Goal: Information Seeking & Learning: Learn about a topic

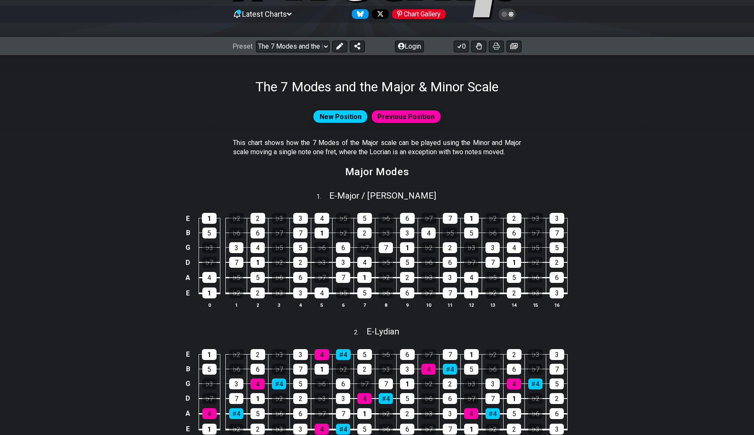
scroll to position [72, 0]
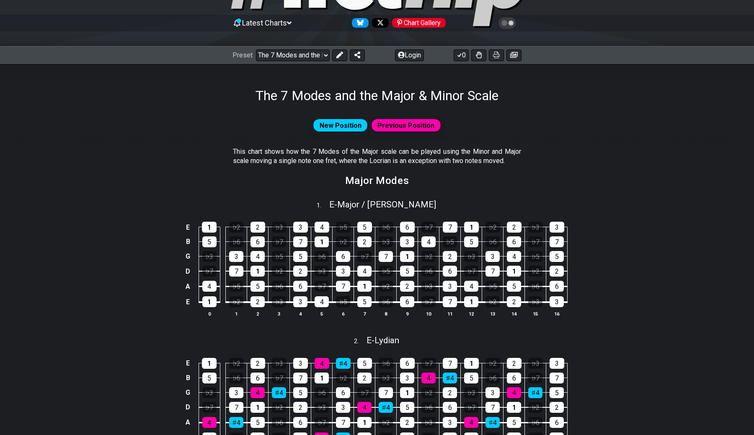
click at [347, 124] on span "New Position" at bounding box center [341, 125] width 42 height 12
drag, startPoint x: 258, startPoint y: 159, endPoint x: 360, endPoint y: 166, distance: 102.0
click at [360, 166] on div "This chart shows how the 7 Modes of the Major scale can be played using the Min…" at bounding box center [377, 158] width 288 height 29
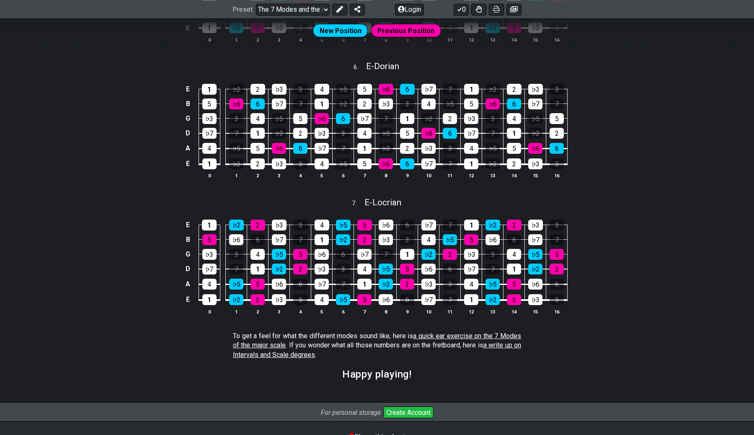
scroll to position [989, 0]
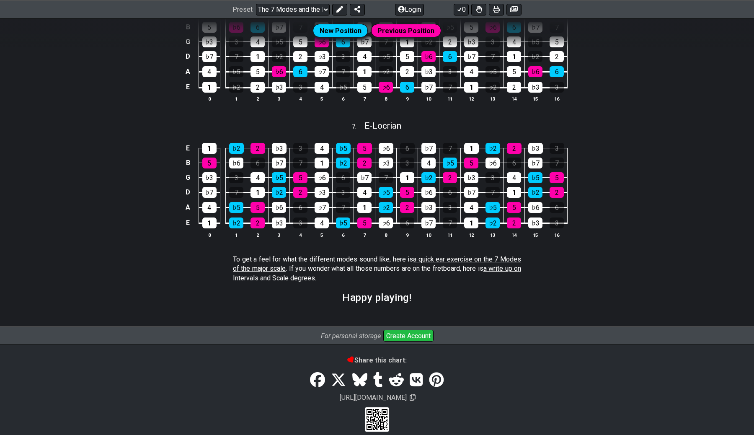
click at [509, 270] on span "a write up on Intervals and Scale degrees" at bounding box center [377, 272] width 288 height 17
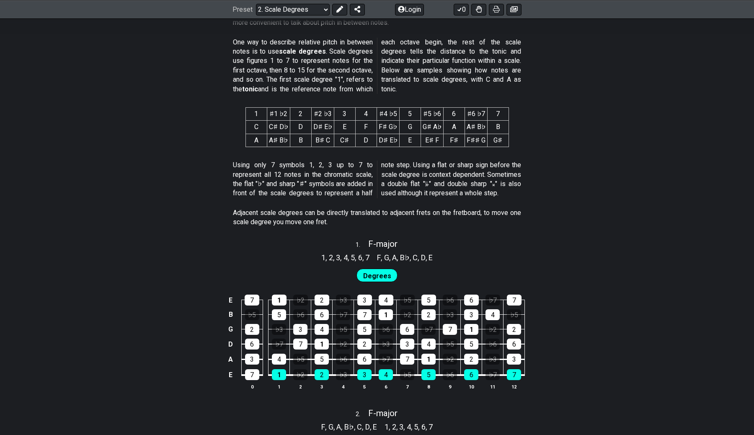
scroll to position [545, 0]
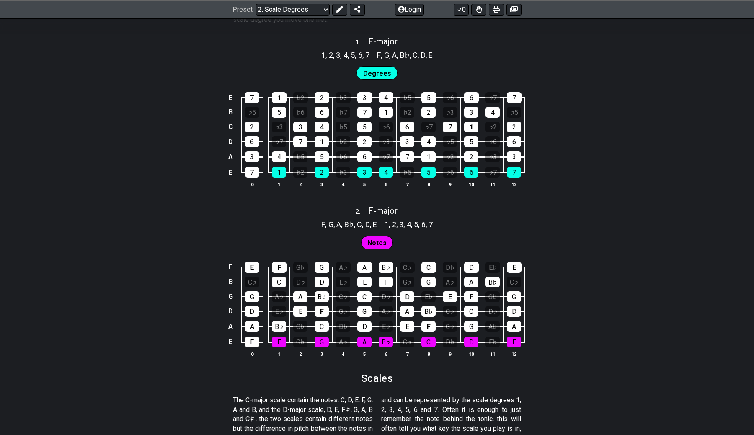
drag, startPoint x: 336, startPoint y: 83, endPoint x: 297, endPoint y: 211, distance: 133.8
click at [342, 168] on div "♭3" at bounding box center [343, 172] width 14 height 11
click at [318, 171] on div "2" at bounding box center [322, 172] width 14 height 11
click at [299, 167] on div "♭2" at bounding box center [300, 172] width 14 height 11
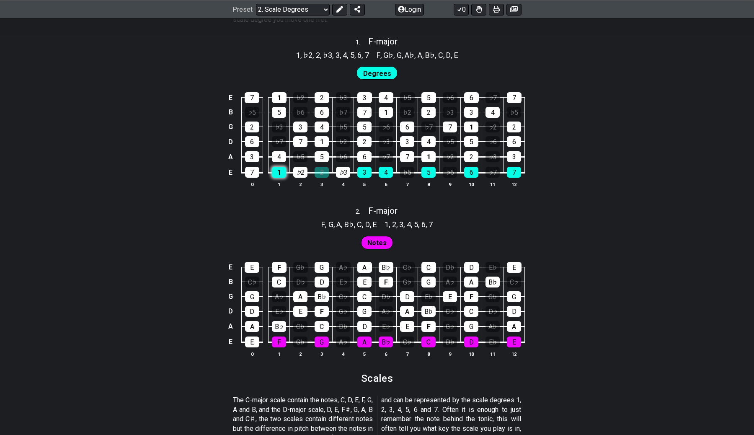
click at [281, 169] on div "1" at bounding box center [279, 172] width 14 height 11
click at [280, 171] on div "1" at bounding box center [279, 172] width 14 height 11
click at [323, 170] on div "2" at bounding box center [322, 172] width 14 height 11
click at [346, 171] on div "♭3" at bounding box center [343, 172] width 14 height 11
click at [320, 173] on div "2" at bounding box center [322, 172] width 14 height 11
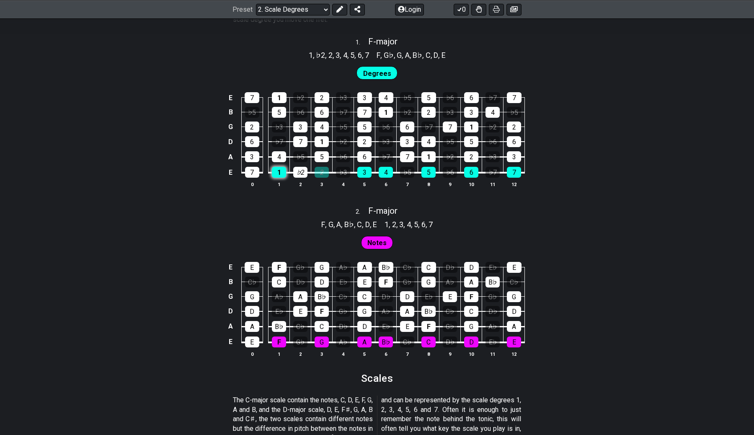
click at [280, 172] on div "1" at bounding box center [279, 172] width 14 height 11
click at [297, 170] on div "♭2" at bounding box center [300, 172] width 14 height 11
click at [301, 169] on div "♭2" at bounding box center [300, 172] width 14 height 11
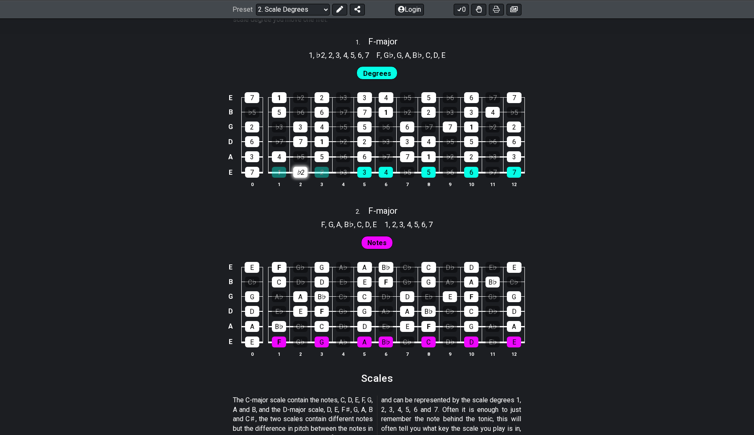
click at [301, 169] on div "♭2" at bounding box center [300, 172] width 14 height 11
click at [341, 170] on div "♭3" at bounding box center [343, 172] width 14 height 11
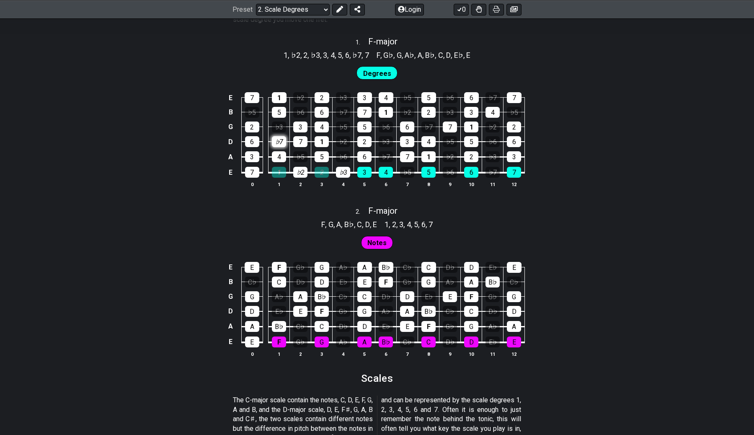
click at [278, 140] on div "♭7" at bounding box center [279, 141] width 14 height 11
click at [278, 123] on div "♭3" at bounding box center [279, 126] width 14 height 11
click at [253, 112] on div "♭5" at bounding box center [252, 112] width 14 height 11
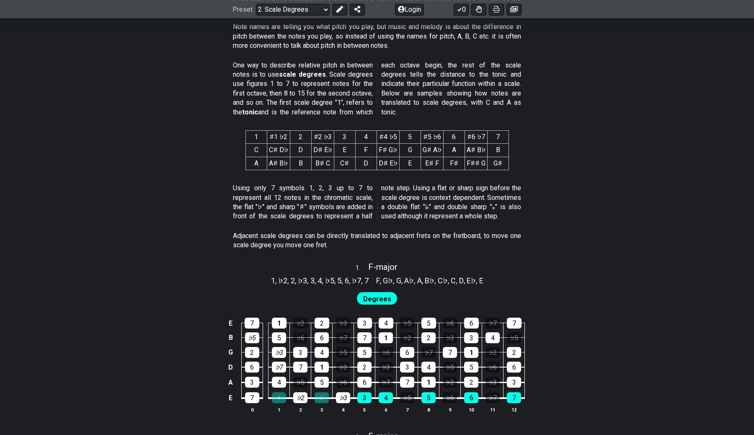
drag, startPoint x: 280, startPoint y: 182, endPoint x: 375, endPoint y: 180, distance: 95.5
click at [375, 180] on div "Using only 7 symbols 1, 2, 3 up to 7 to represent all 12 notes in the chromatic…" at bounding box center [377, 204] width 288 height 48
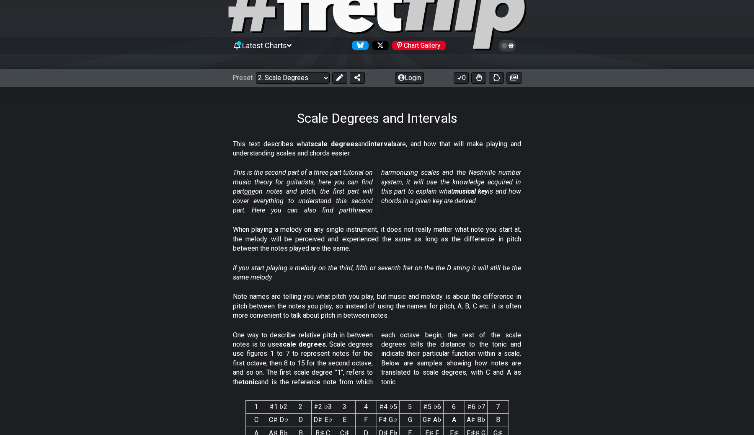
scroll to position [56, 0]
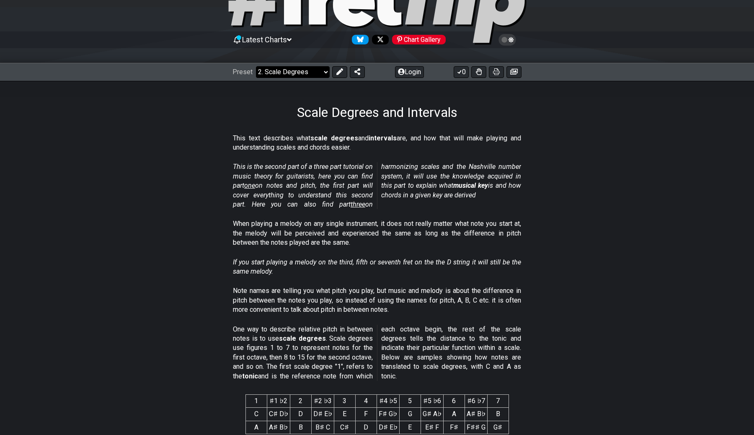
click at [281, 66] on select "Welcome to #fretflip! The 7 Modes and the Major & Minor Scale Custom Preset Min…" at bounding box center [293, 72] width 74 height 12
click at [256, 66] on select "Welcome to #fretflip! The 7 Modes and the Major & Minor Scale Custom Preset Min…" at bounding box center [293, 72] width 74 height 12
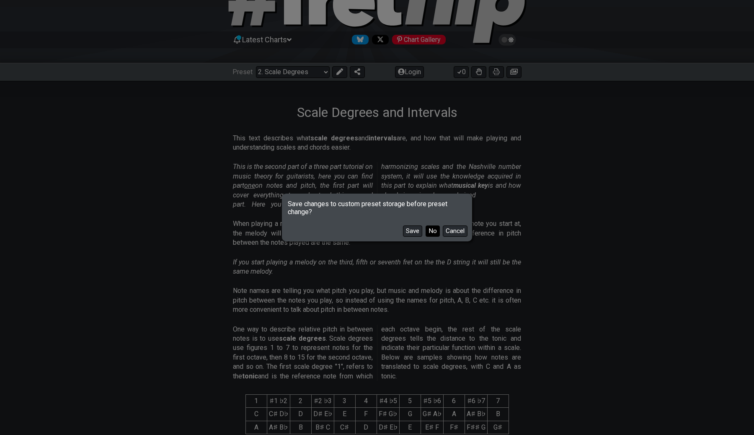
click at [434, 228] on button "No" at bounding box center [433, 230] width 14 height 11
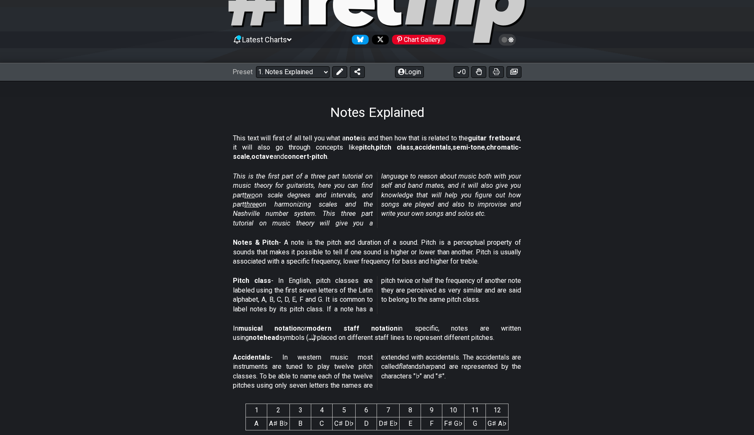
click at [301, 14] on icon at bounding box center [377, 5] width 302 height 84
select select "/welcome"
select select "C"
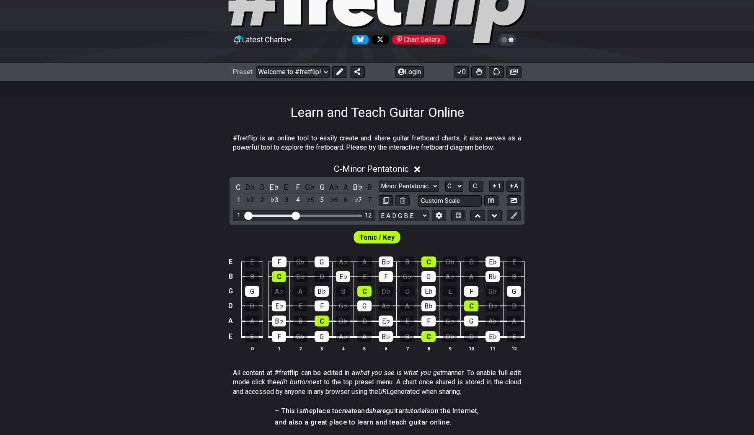
click at [301, 65] on div "Preset Welcome to #fretflip! The 7 Modes and the Major & Minor Scale Custom Pre…" at bounding box center [377, 72] width 754 height 18
click at [307, 71] on select "Welcome to #fretflip! The 7 Modes and the Major & Minor Scale Custom Preset Min…" at bounding box center [293, 72] width 74 height 12
click at [256, 66] on select "Welcome to #fretflip! The 7 Modes and the Major & Minor Scale Custom Preset Min…" at bounding box center [293, 72] width 74 height 12
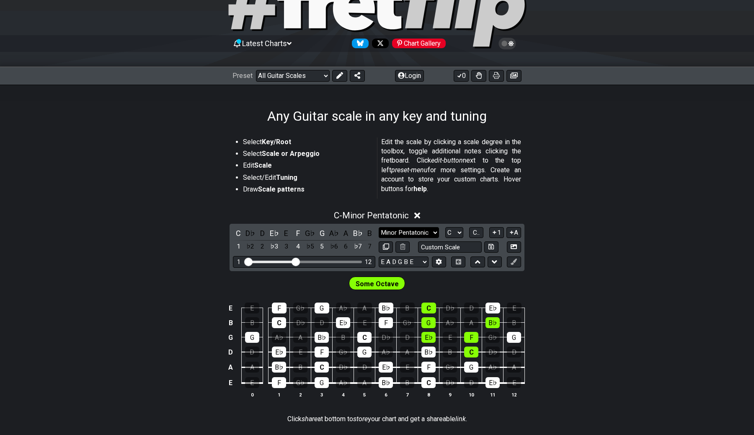
scroll to position [34, 0]
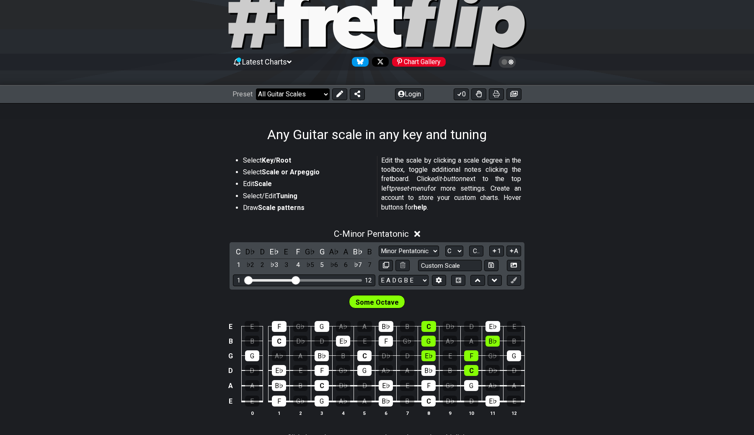
click at [291, 89] on select "Welcome to #fretflip! The 7 Modes and the Major & Minor Scale Custom Preset Min…" at bounding box center [293, 94] width 74 height 12
click at [256, 88] on select "Welcome to #fretflip! The 7 Modes and the Major & Minor Scale Custom Preset Min…" at bounding box center [293, 94] width 74 height 12
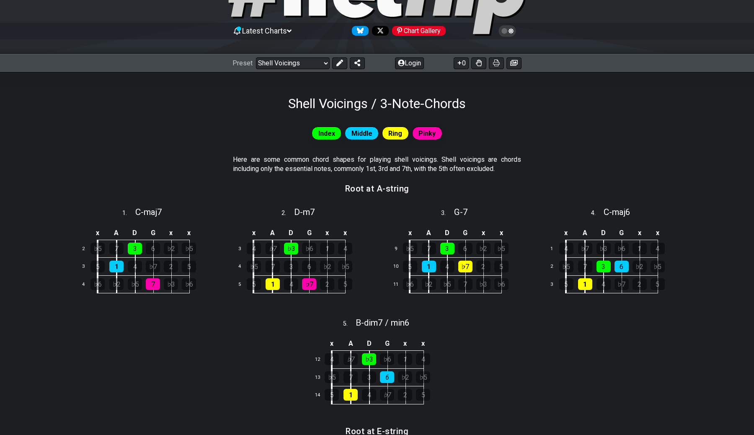
scroll to position [67, 0]
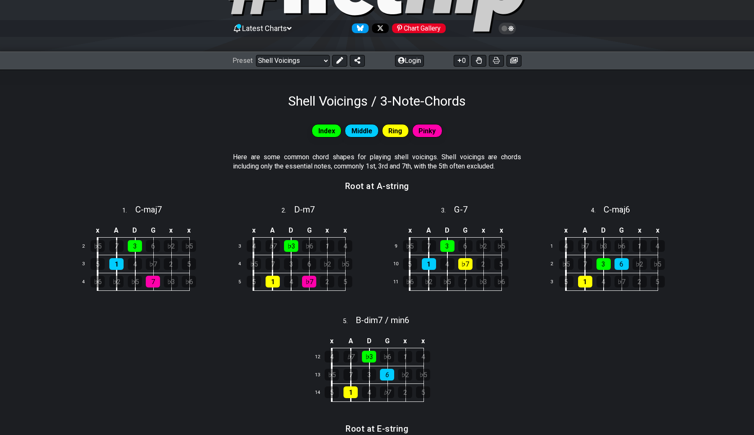
drag, startPoint x: 325, startPoint y: 161, endPoint x: 363, endPoint y: 161, distance: 38.1
click at [363, 161] on p "Here are some common chord shapes for playing shell voicings. Shell voicings ar…" at bounding box center [377, 161] width 288 height 19
click at [364, 129] on span "Middle" at bounding box center [361, 131] width 21 height 12
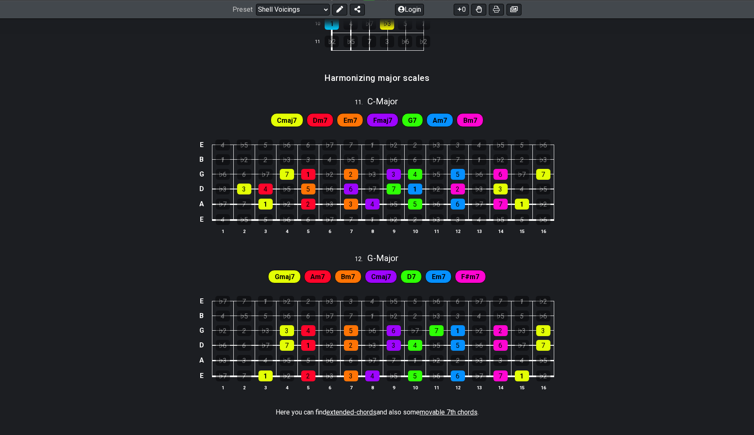
scroll to position [666, 0]
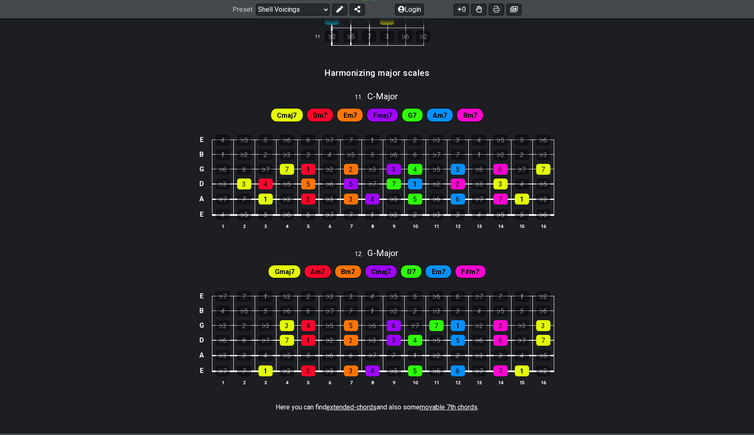
click at [321, 111] on span "Dm7" at bounding box center [320, 115] width 14 height 12
click at [330, 135] on div "♭7" at bounding box center [329, 139] width 15 height 11
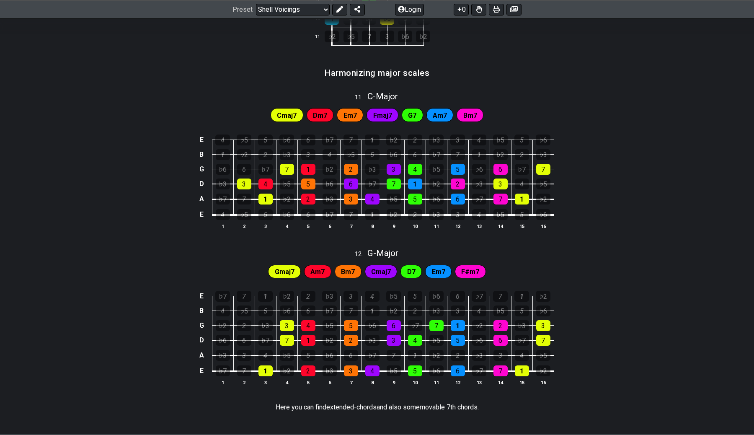
drag, startPoint x: 292, startPoint y: 108, endPoint x: 282, endPoint y: 105, distance: 10.2
click at [282, 106] on div "Cmaj7 Dm7 Em7 Fmaj7 G7 Am7 Bm7" at bounding box center [377, 114] width 216 height 17
click at [325, 114] on span "Dm7" at bounding box center [320, 115] width 14 height 12
click at [364, 113] on div "Cmaj7 Dm7 Em7 Fmaj7 G7 Am7 Bm7" at bounding box center [377, 114] width 216 height 17
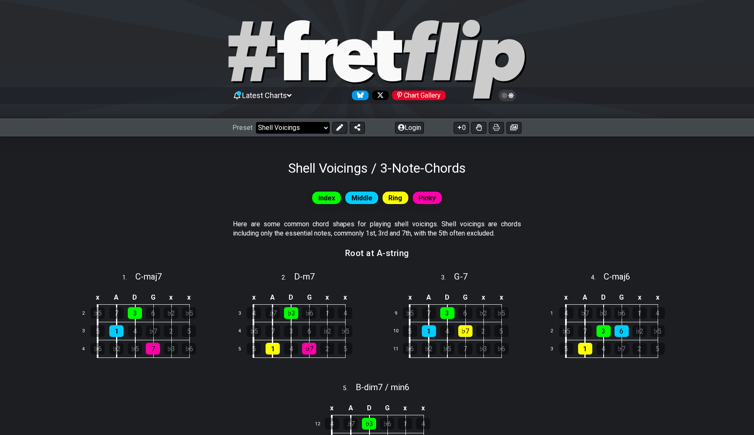
click at [303, 123] on select "Welcome to #fretflip! The 7 Modes and the Major & Minor Scale Custom Preset Min…" at bounding box center [293, 128] width 74 height 12
click at [256, 122] on select "Welcome to #fretflip! The 7 Modes and the Major & Minor Scale Custom Preset Min…" at bounding box center [293, 128] width 74 height 12
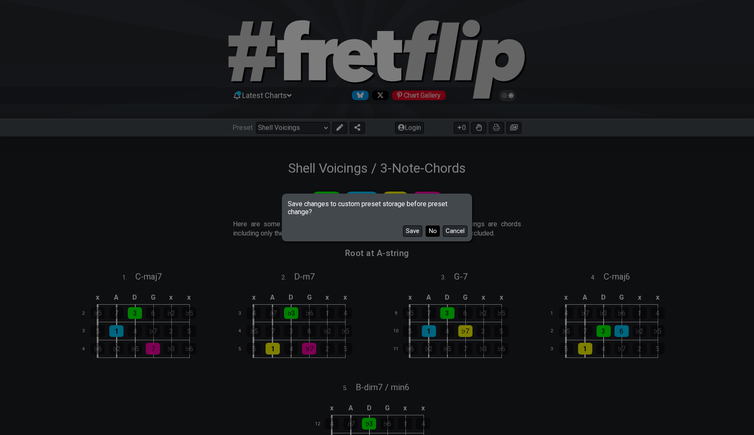
click at [431, 230] on button "No" at bounding box center [433, 230] width 14 height 11
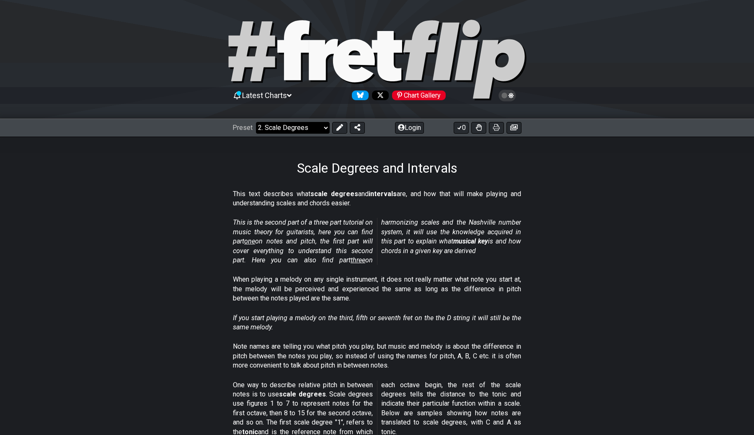
click at [298, 126] on select "Welcome to #fretflip! The 7 Modes and the Major & Minor Scale Custom Preset Min…" at bounding box center [293, 128] width 74 height 12
click at [256, 122] on select "Welcome to #fretflip! The 7 Modes and the Major & Minor Scale Custom Preset Min…" at bounding box center [293, 128] width 74 height 12
select select "/guitar-scales-generator"
select select "A"
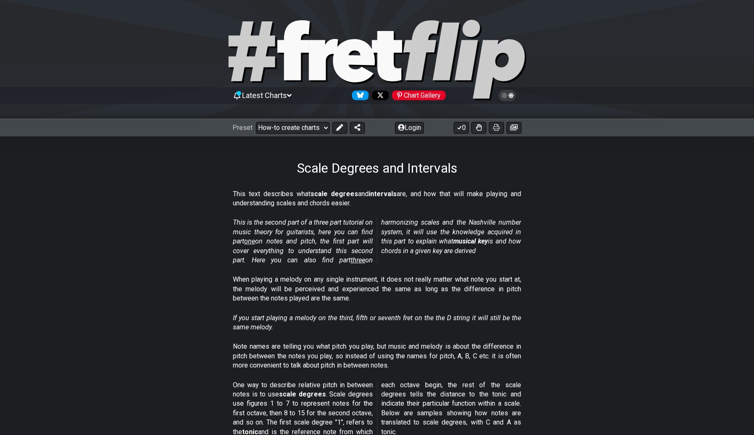
select select "A"
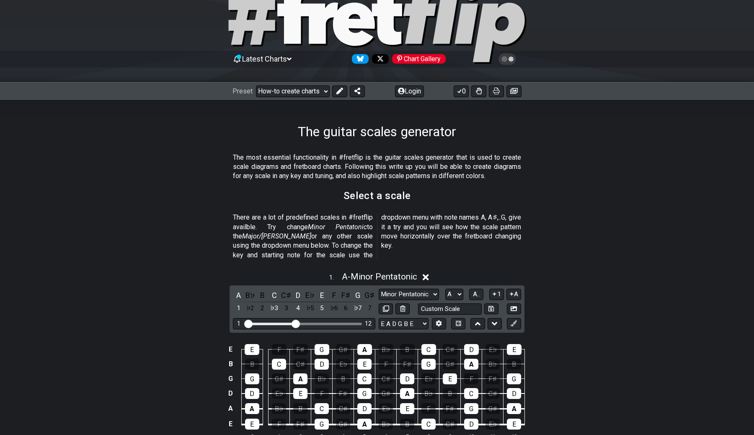
scroll to position [41, 0]
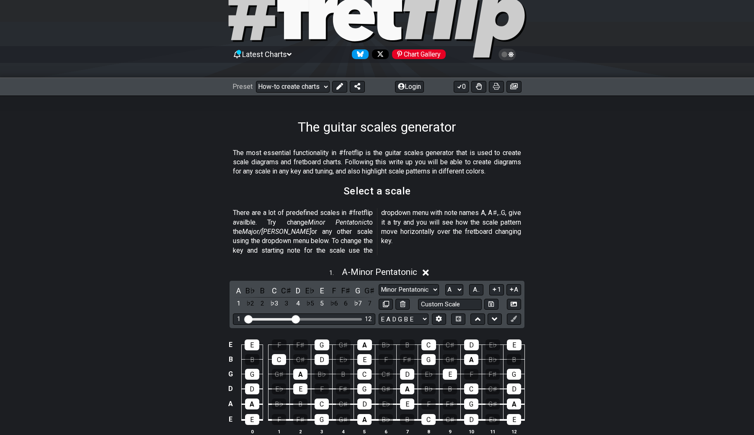
drag, startPoint x: 294, startPoint y: 166, endPoint x: 318, endPoint y: 166, distance: 23.5
click at [318, 166] on p "The most essential functionality in #fretflip is the guitar scales generator th…" at bounding box center [377, 162] width 288 height 28
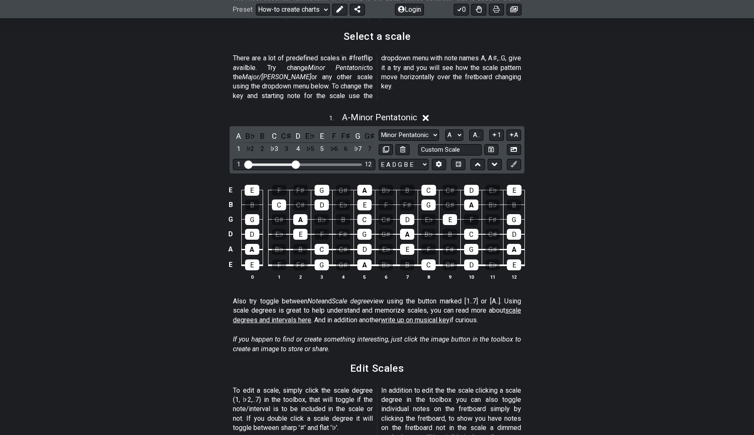
scroll to position [174, 0]
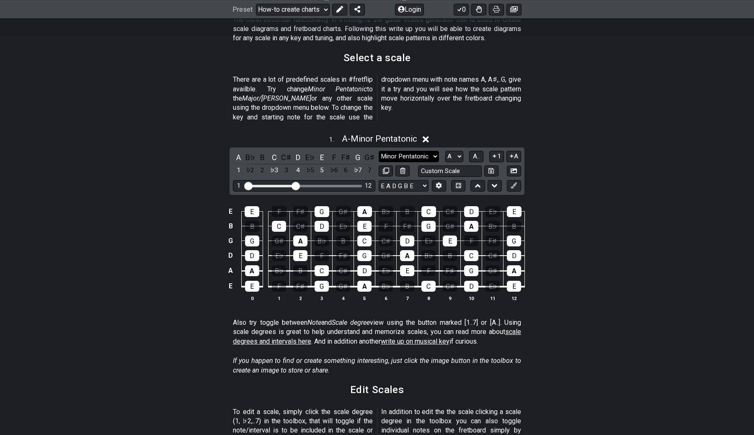
click at [431, 151] on select "Minor Pentatonic New Scale Minor Pentatonic Major Pentatonic Minor Blues Major …" at bounding box center [409, 156] width 60 height 11
drag, startPoint x: 293, startPoint y: 177, endPoint x: 276, endPoint y: 176, distance: 17.6
click at [276, 185] on input "Visible fret range" at bounding box center [304, 185] width 119 height 0
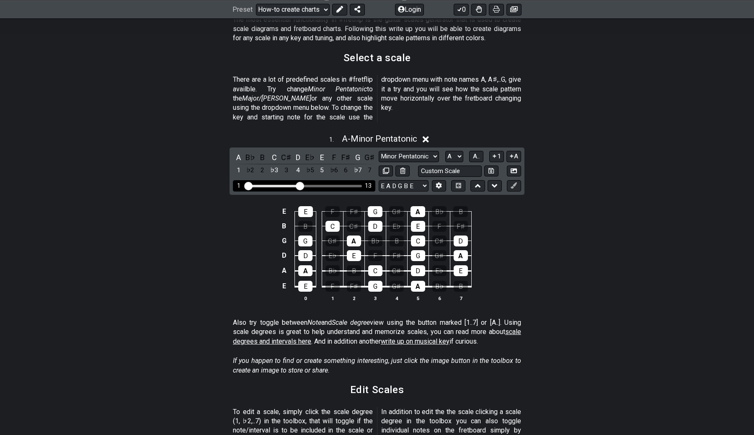
drag, startPoint x: 276, startPoint y: 176, endPoint x: 298, endPoint y: 176, distance: 22.2
click at [298, 185] on input "Visible fret range" at bounding box center [304, 185] width 119 height 0
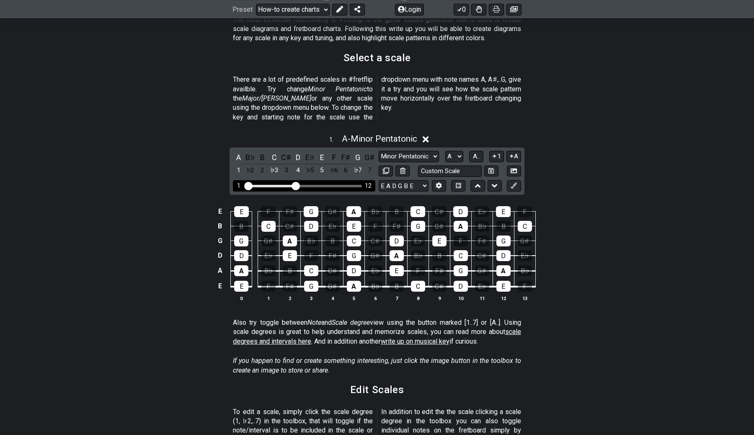
click at [294, 185] on input "Visible fret range" at bounding box center [304, 185] width 119 height 0
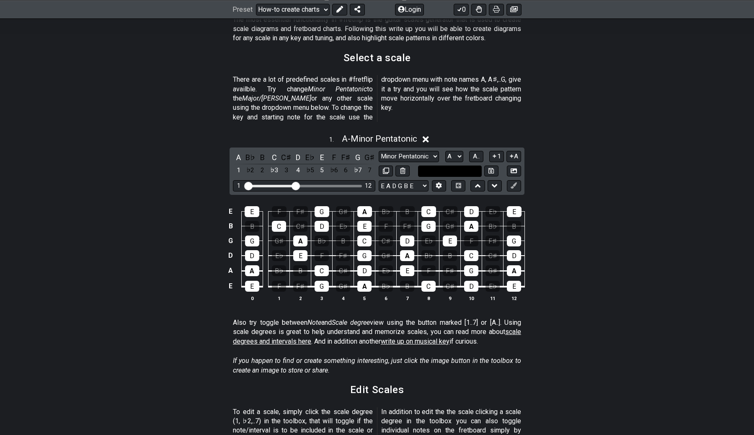
click at [478, 165] on input "text" at bounding box center [450, 170] width 64 height 11
type input "Custom Scale"
click at [456, 151] on select "A♭ A A♯ B♭ B C C♯ D♭ D D♯ E♭ E F F♯ G♭ G G♯" at bounding box center [454, 156] width 18 height 11
click at [499, 151] on button "1" at bounding box center [496, 156] width 14 height 11
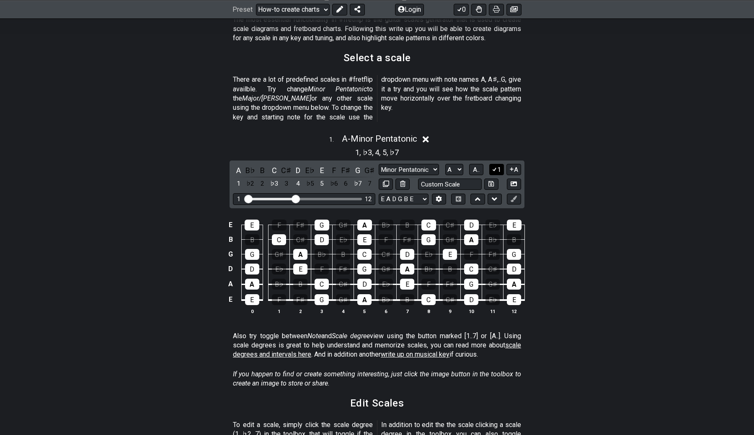
click at [496, 166] on icon at bounding box center [495, 169] width 8 height 6
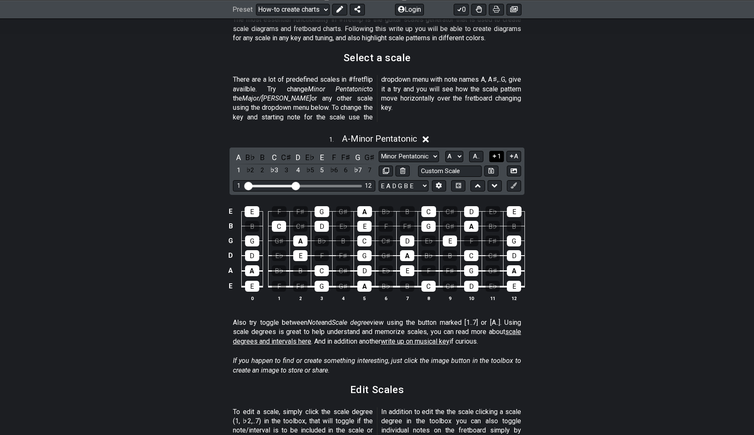
click at [500, 151] on button "1" at bounding box center [496, 156] width 14 height 11
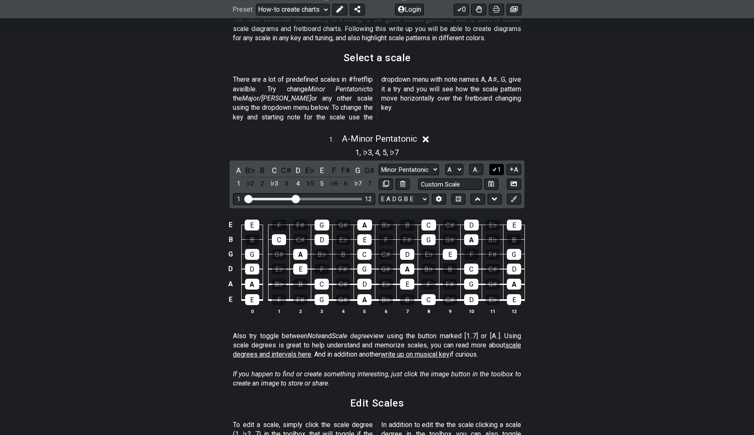
click at [498, 164] on button "1" at bounding box center [496, 169] width 14 height 11
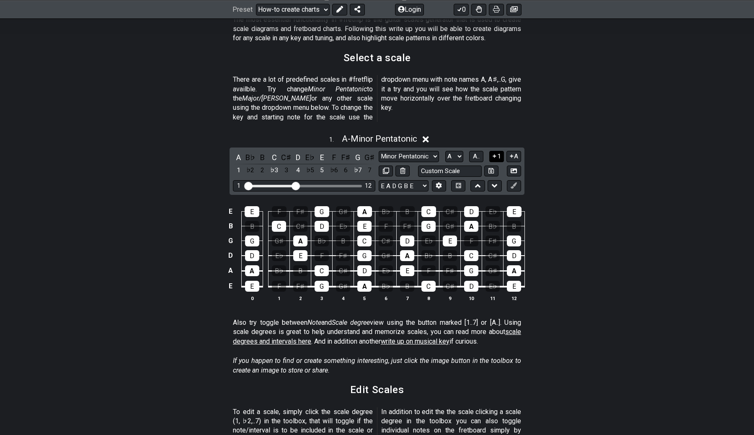
click at [494, 154] on icon at bounding box center [494, 155] width 3 height 3
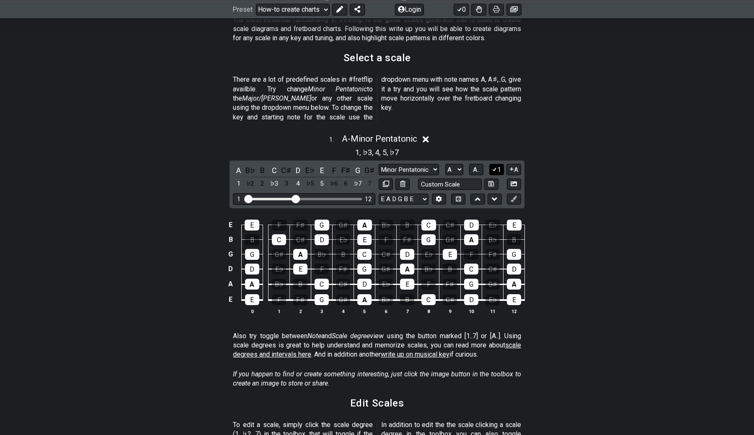
click at [497, 164] on button "1" at bounding box center [496, 169] width 14 height 11
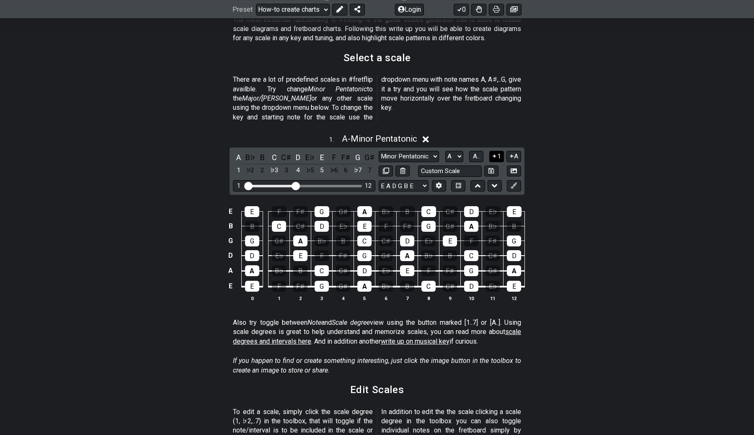
click at [495, 153] on icon at bounding box center [495, 156] width 8 height 6
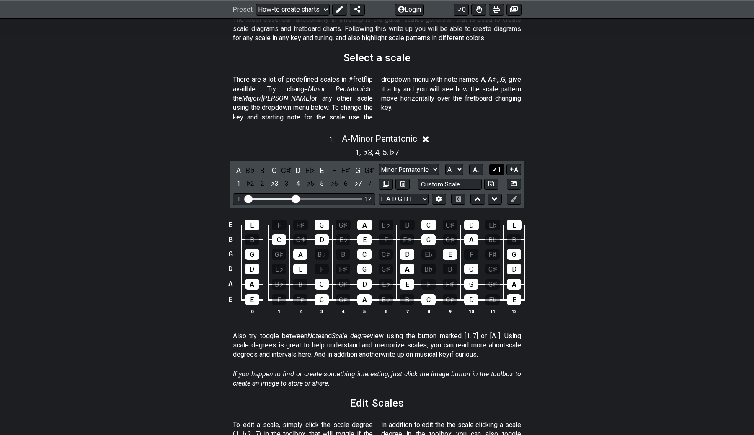
click at [498, 164] on button "1" at bounding box center [496, 169] width 14 height 11
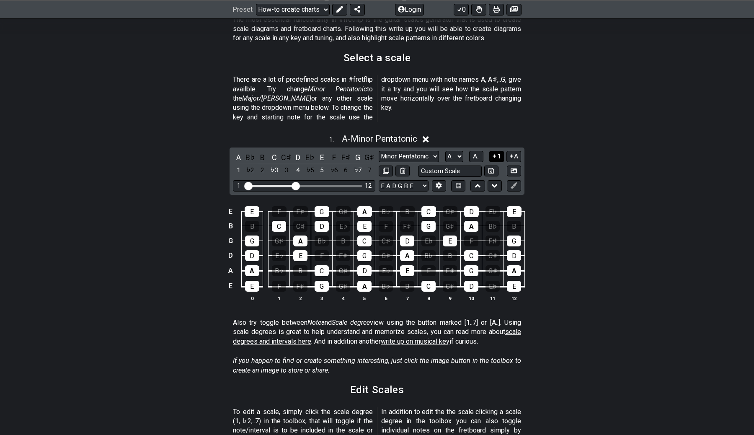
click at [496, 153] on icon at bounding box center [495, 156] width 8 height 6
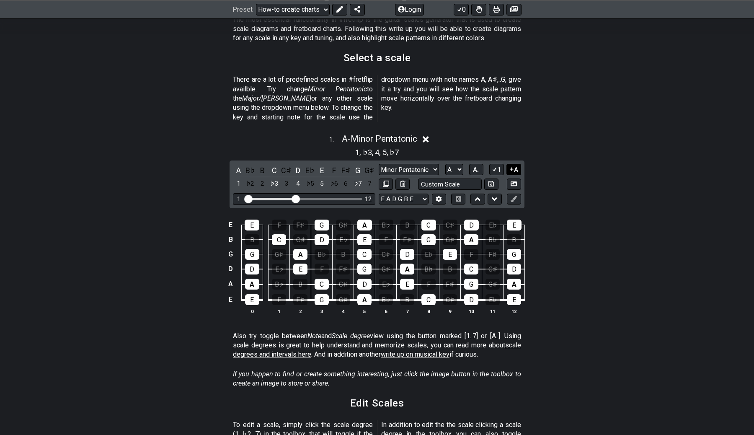
click at [513, 166] on icon at bounding box center [512, 169] width 8 height 6
click at [501, 164] on button "1" at bounding box center [496, 169] width 14 height 11
click at [511, 168] on icon at bounding box center [511, 170] width 5 height 4
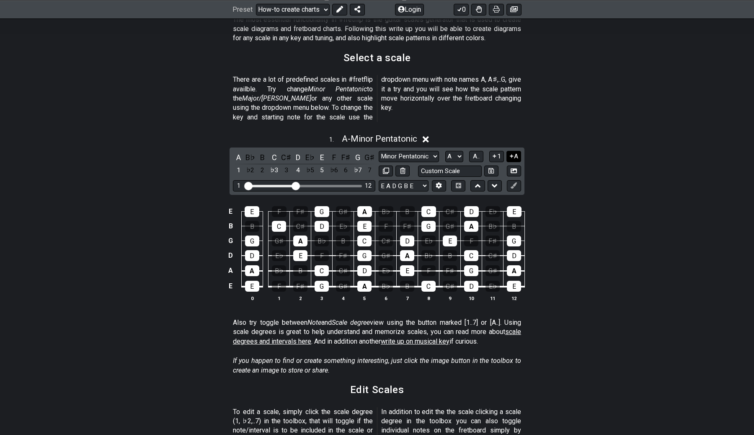
click at [515, 151] on button "A" at bounding box center [513, 156] width 15 height 11
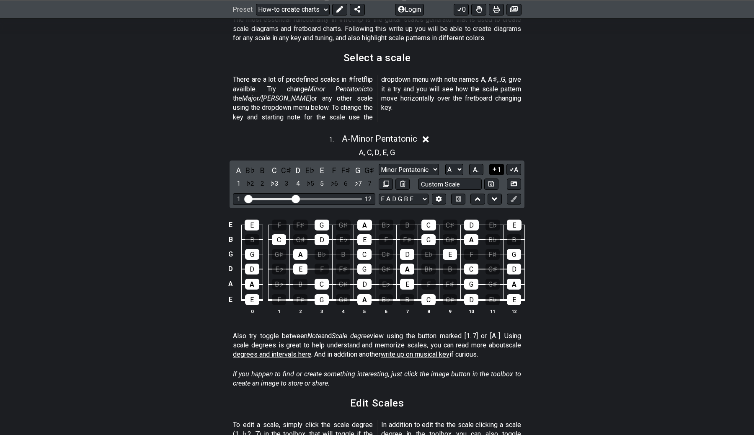
click at [499, 164] on button "1" at bounding box center [496, 169] width 14 height 11
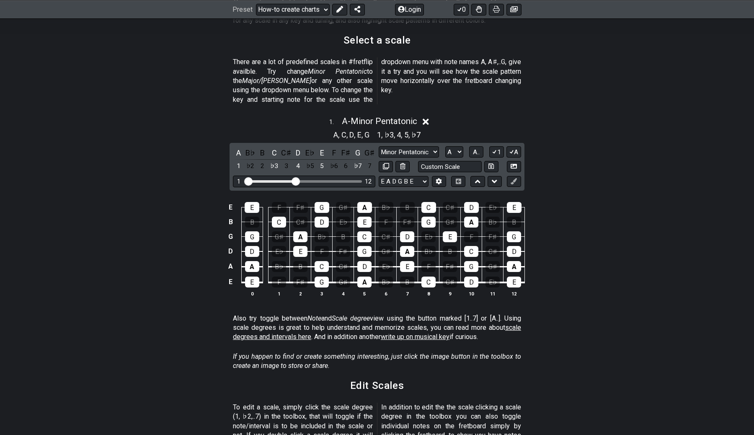
scroll to position [194, 0]
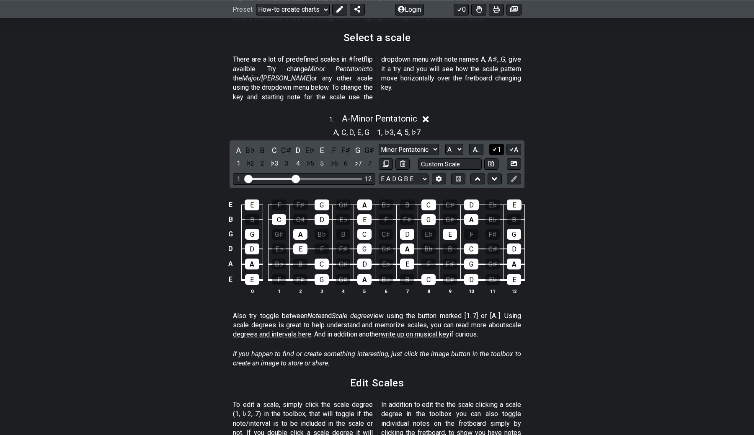
click at [495, 144] on button "1" at bounding box center [496, 149] width 14 height 11
click at [519, 145] on div "Minor Pentatonic New Scale Minor Pentatonic Major Pentatonic Minor Blues Major …" at bounding box center [450, 157] width 142 height 26
click at [514, 144] on button "A" at bounding box center [513, 149] width 15 height 11
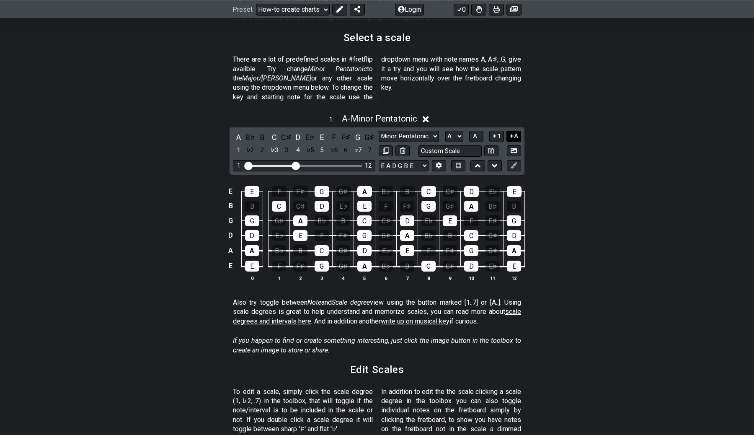
click at [514, 133] on icon at bounding box center [512, 136] width 8 height 6
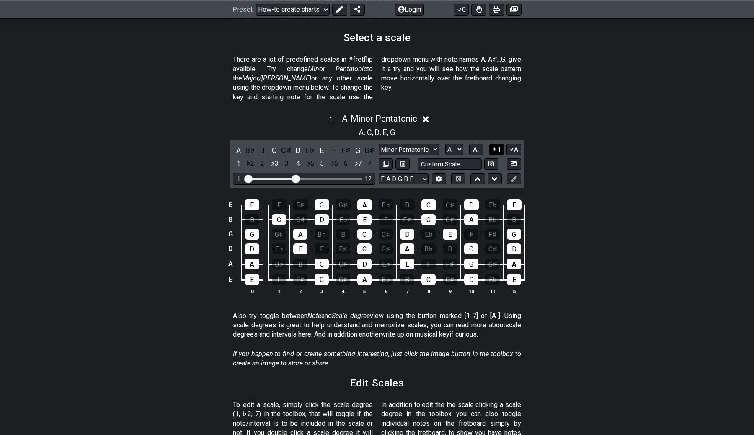
click at [498, 144] on button "1" at bounding box center [496, 149] width 14 height 11
click at [517, 144] on button "A" at bounding box center [513, 149] width 15 height 11
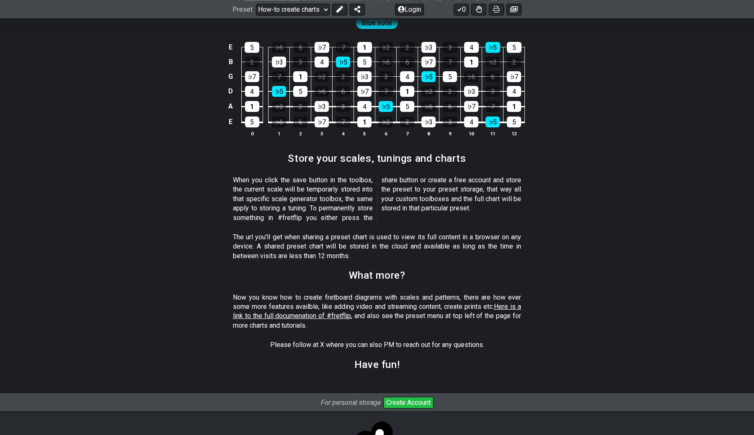
scroll to position [989, 0]
